Goal: Task Accomplishment & Management: Manage account settings

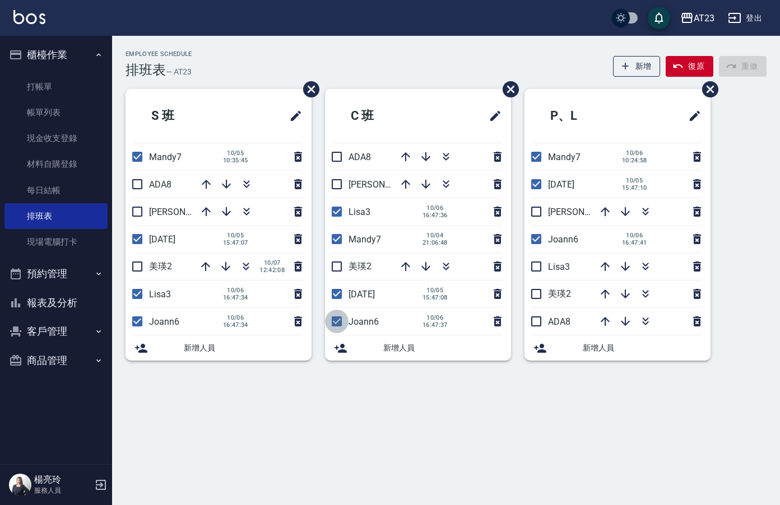
click at [336, 322] on input "checkbox" at bounding box center [337, 322] width 24 height 24
checkbox input "false"
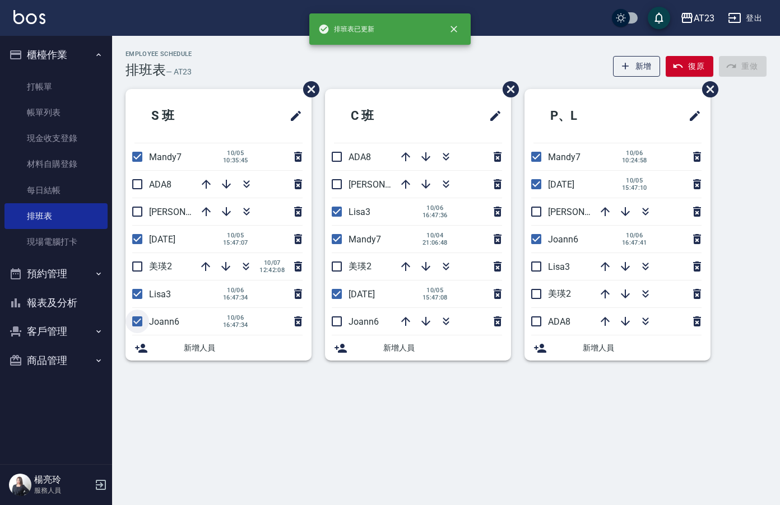
click at [141, 320] on input "checkbox" at bounding box center [137, 322] width 24 height 24
checkbox input "false"
click at [538, 235] on input "checkbox" at bounding box center [536, 239] width 24 height 24
checkbox input "false"
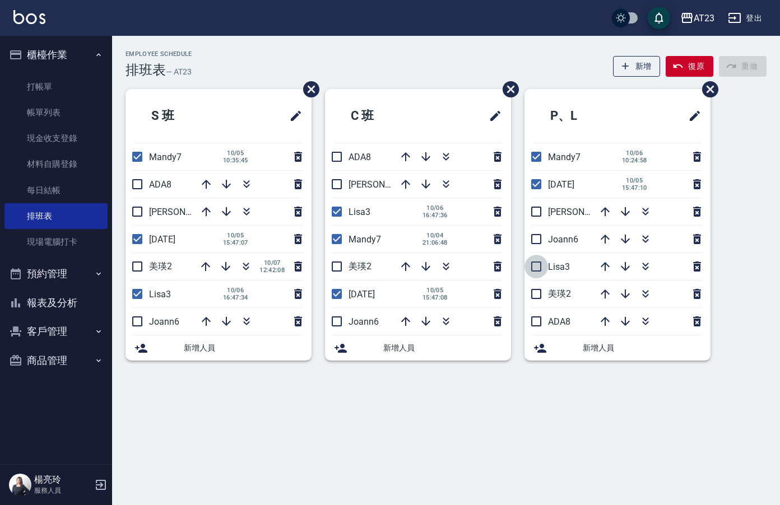
click at [538, 267] on input "checkbox" at bounding box center [536, 267] width 24 height 24
checkbox input "true"
